Goal: Check status: Check status

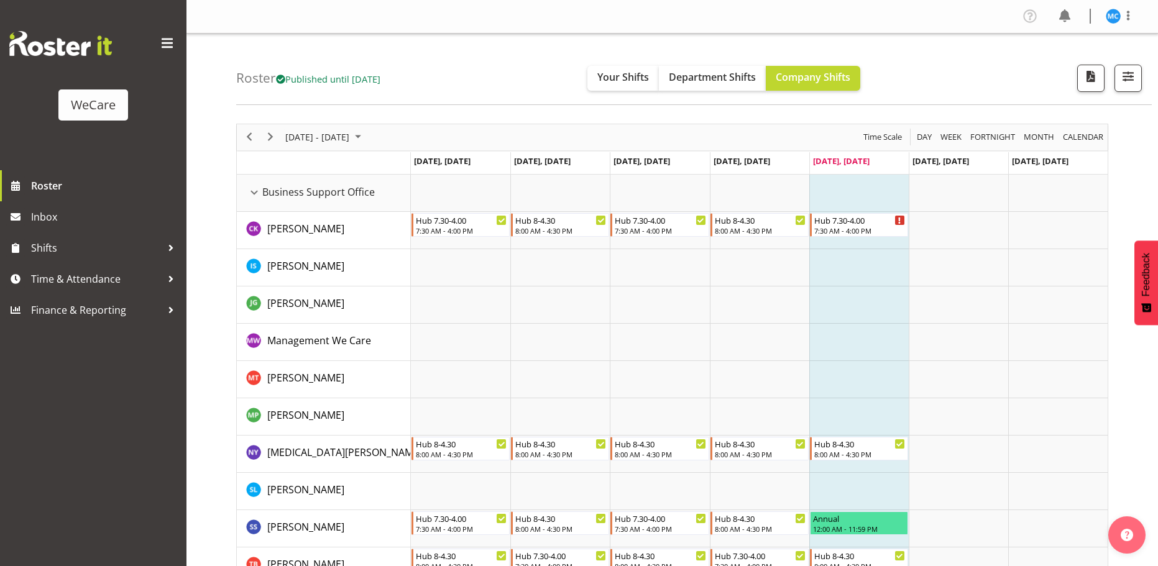
scroll to position [62, 0]
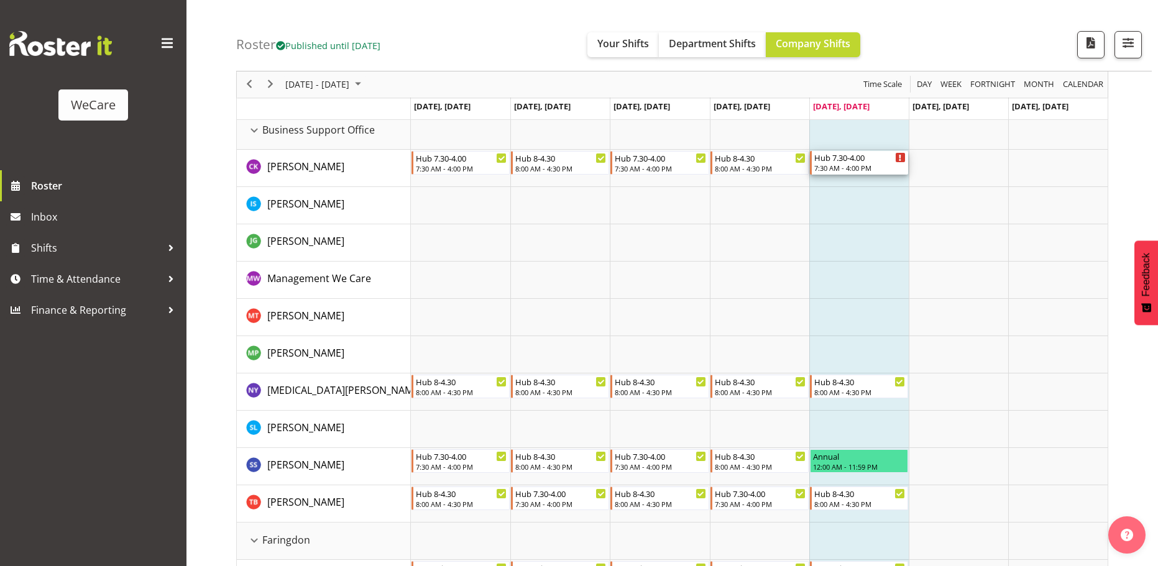
click at [903, 159] on div "Timeline Week of October 10, 2025" at bounding box center [900, 157] width 9 height 9
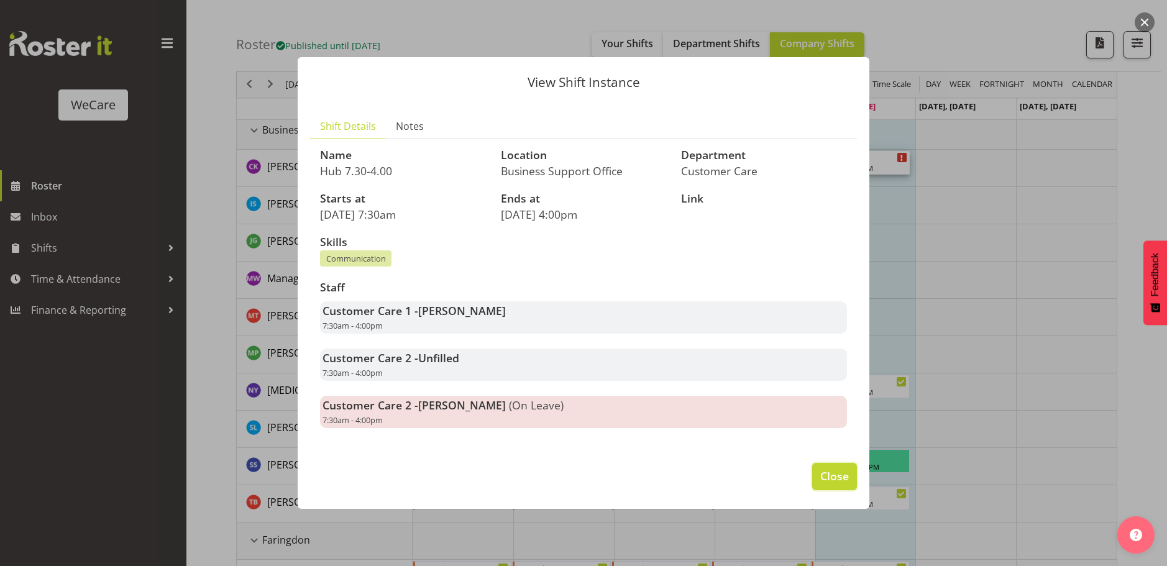
click at [844, 485] on button "Close" at bounding box center [835, 476] width 45 height 27
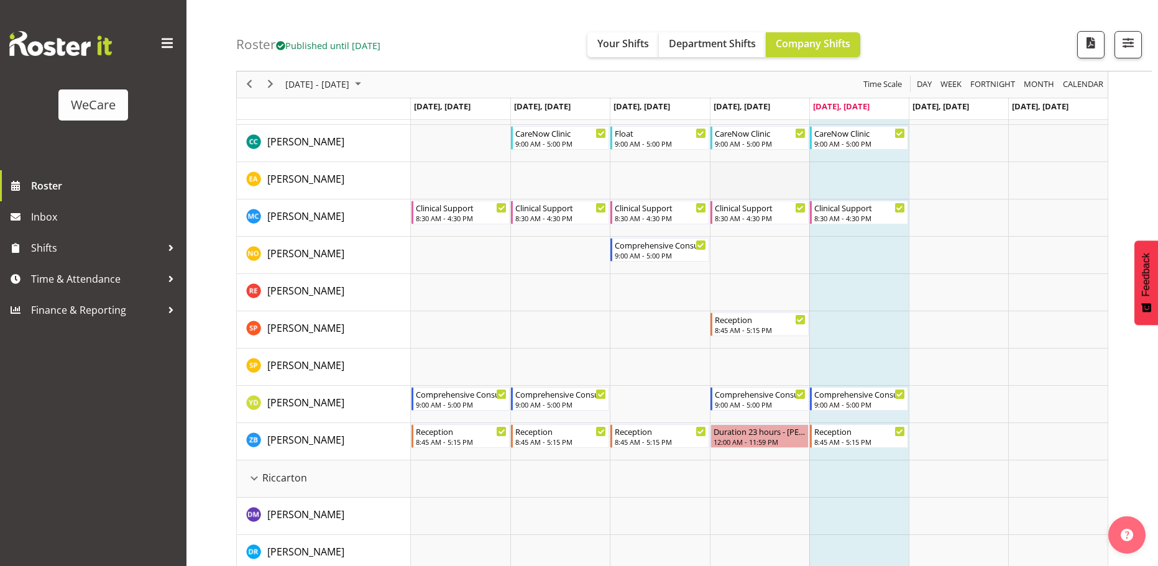
scroll to position [2114, 0]
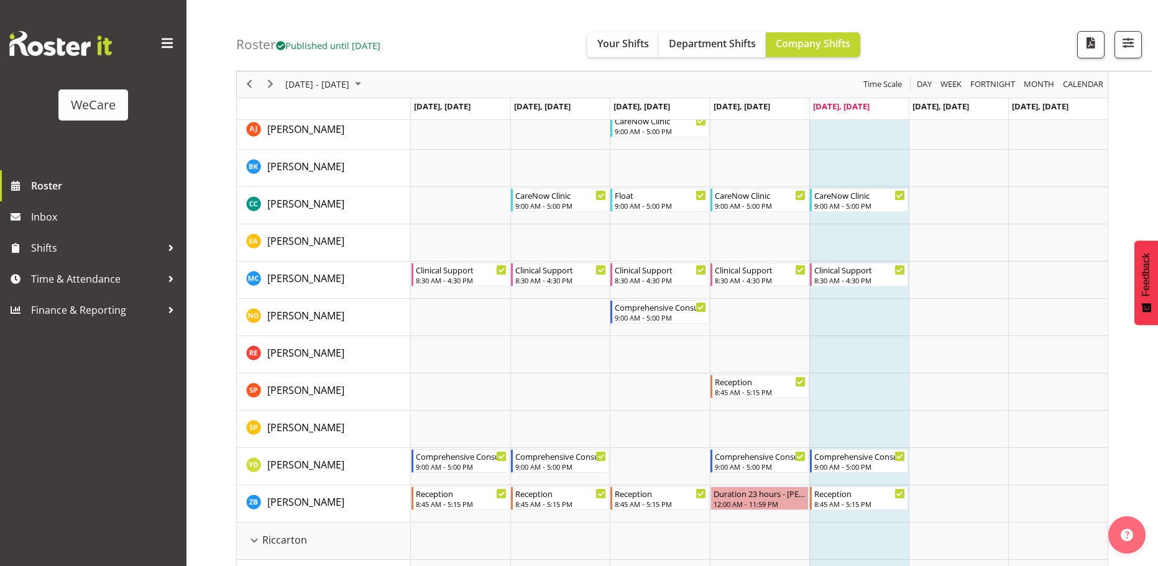
click at [971, 47] on div "Roster Published until [DATE] Your Shifts Department Shifts Company Shifts All …" at bounding box center [694, 35] width 916 height 71
click at [274, 86] on span "Next" at bounding box center [270, 85] width 15 height 16
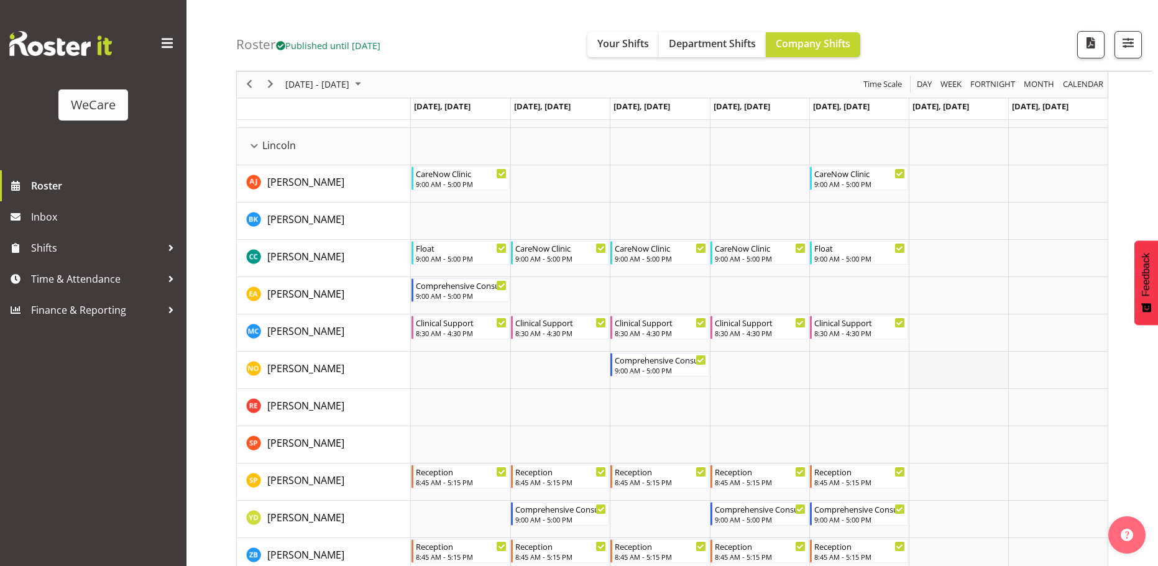
scroll to position [1989, 0]
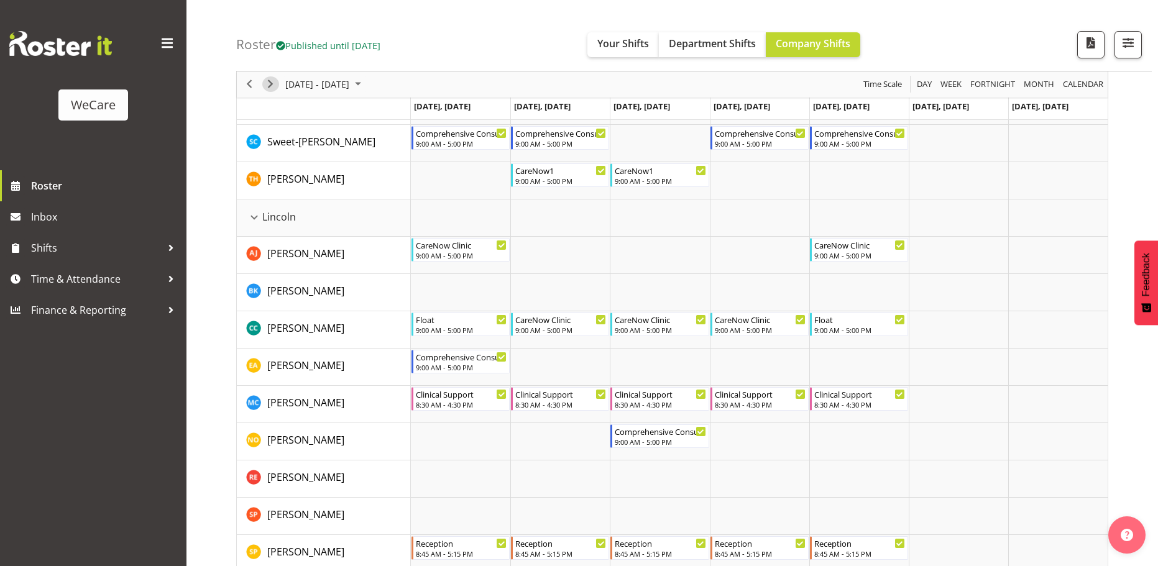
click at [267, 83] on span "Next" at bounding box center [270, 85] width 15 height 16
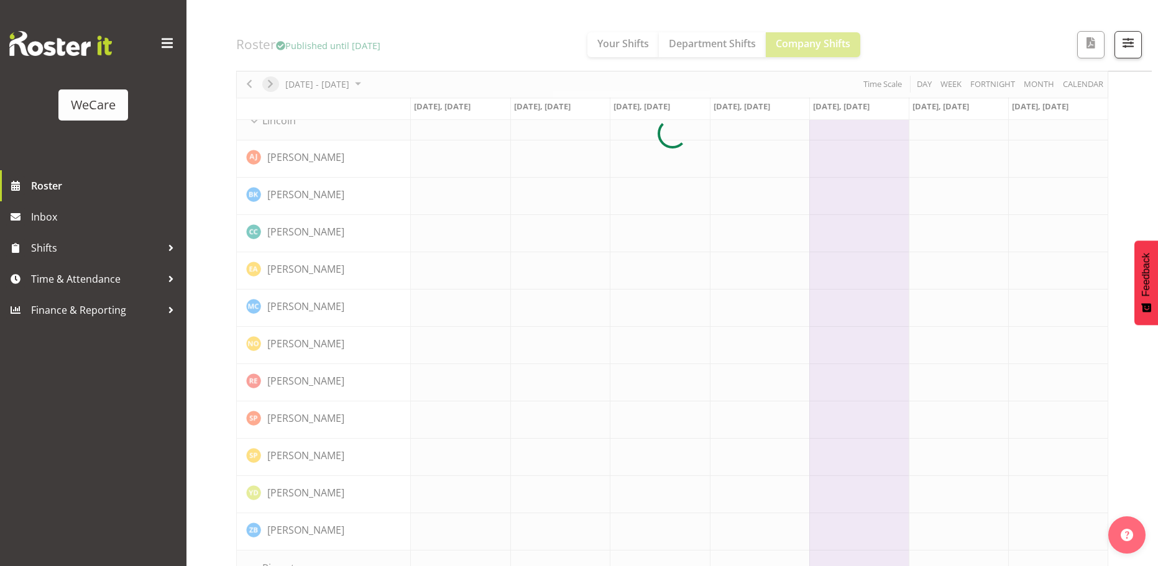
scroll to position [2114, 0]
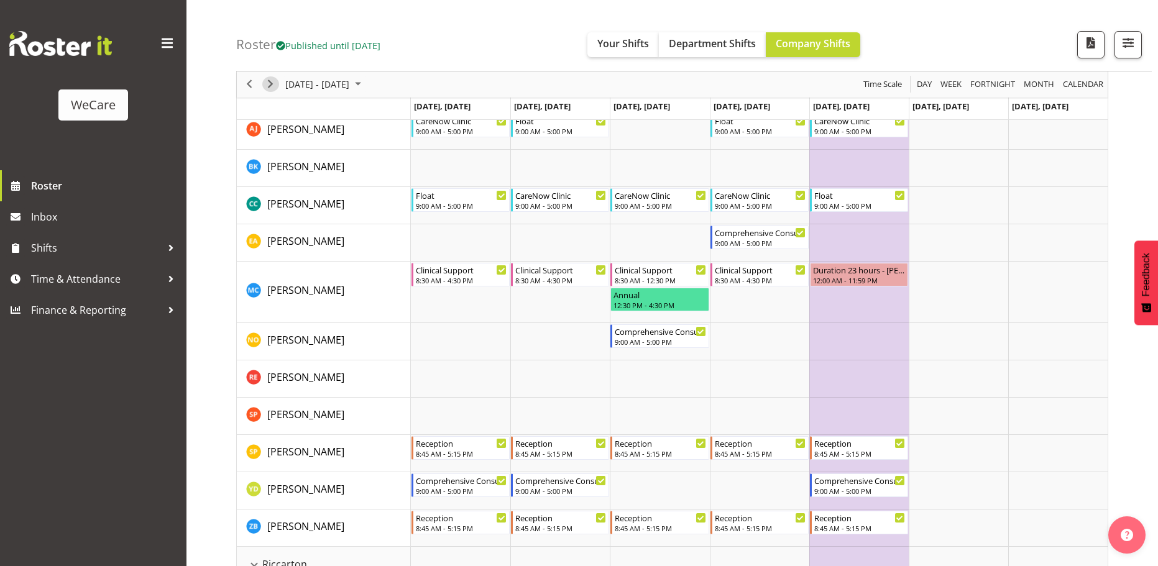
click at [265, 91] on span "Next" at bounding box center [270, 85] width 15 height 16
